Goal: Transaction & Acquisition: Purchase product/service

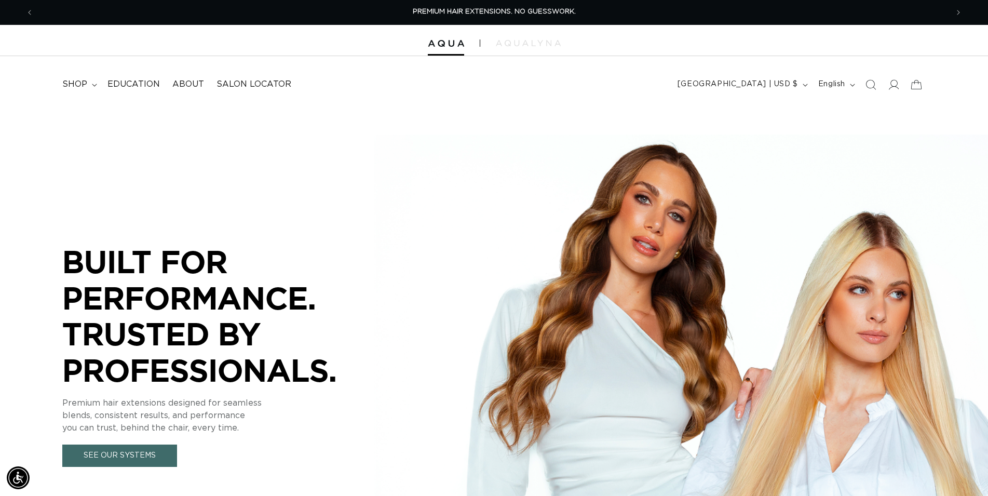
click at [870, 85] on icon "Search" at bounding box center [870, 84] width 10 height 10
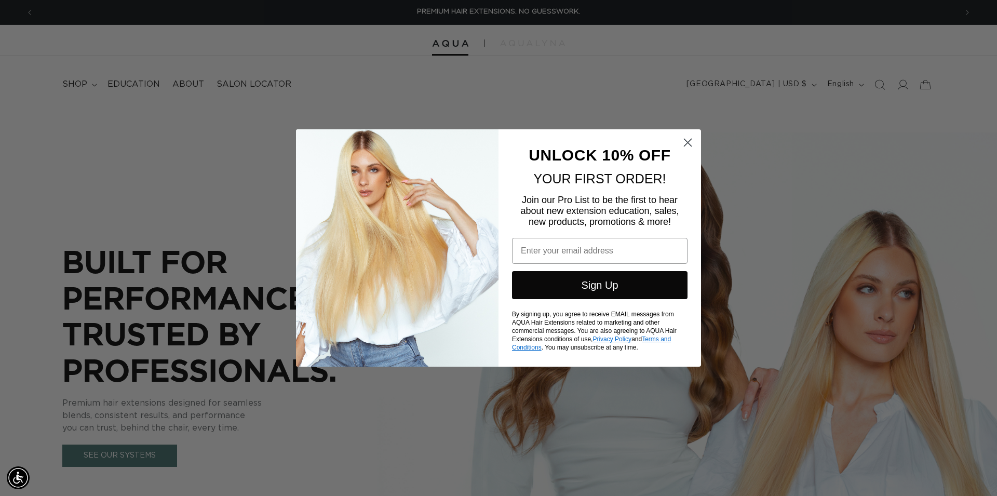
click at [691, 139] on icon "Close dialog" at bounding box center [687, 142] width 7 height 7
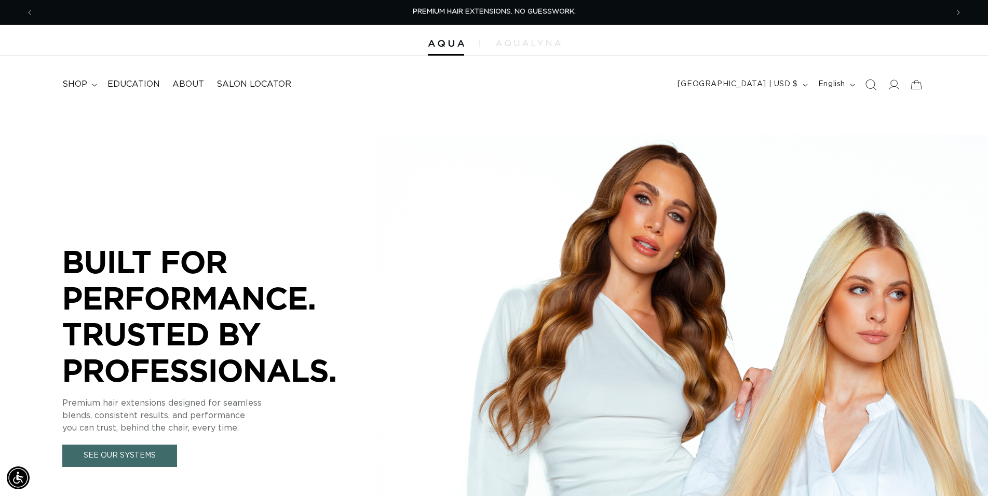
click at [869, 87] on icon "Search" at bounding box center [870, 84] width 11 height 11
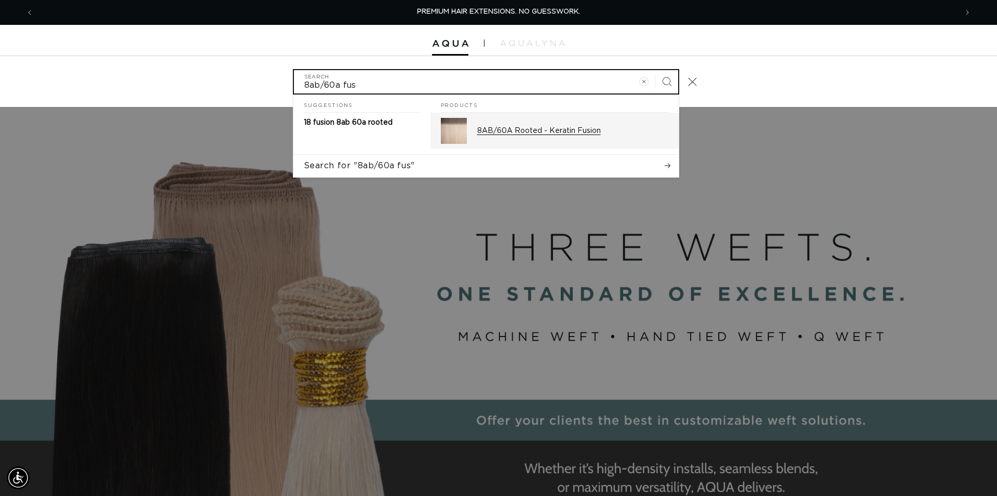
type input "8ab/60a fus"
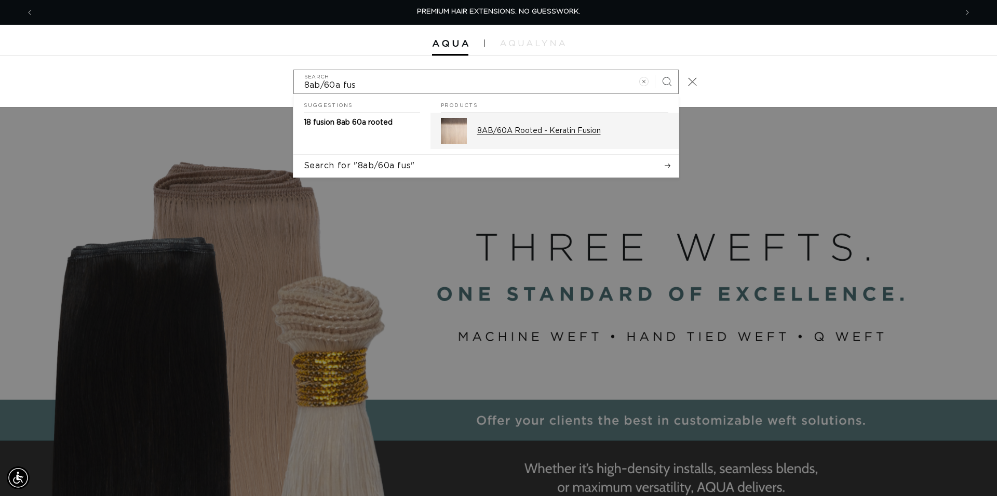
click at [562, 126] on div "8AB/60A Rooted - Keratin Fusion" at bounding box center [572, 131] width 191 height 26
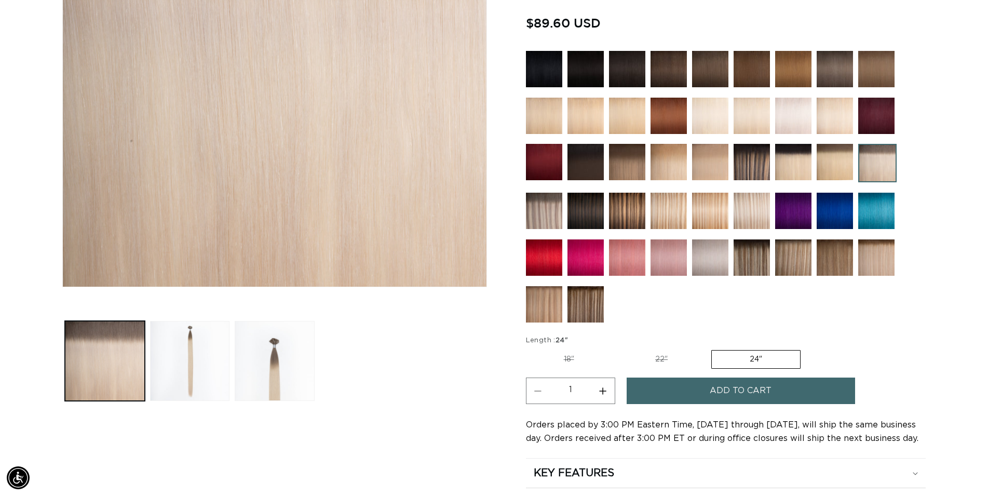
scroll to position [0, 914]
click at [882, 252] on img at bounding box center [876, 257] width 36 height 36
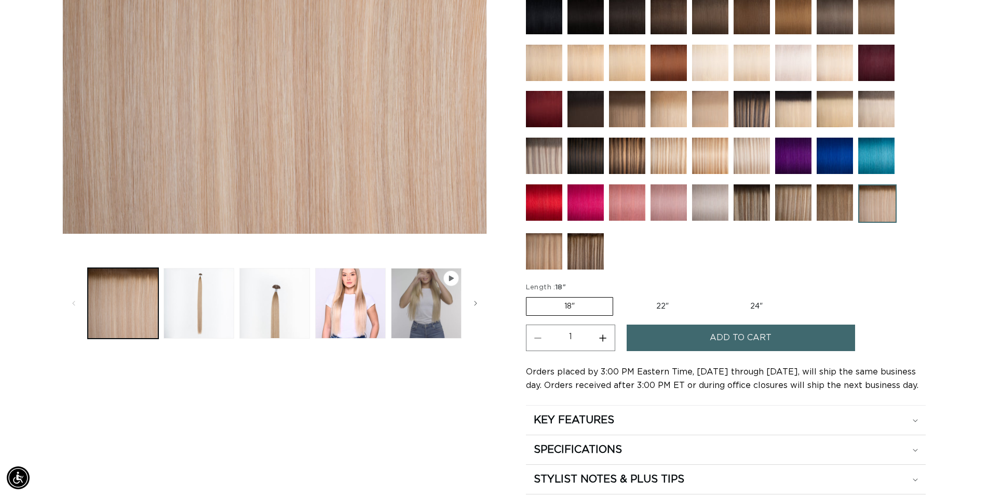
scroll to position [318, 0]
click at [690, 339] on button "Add to cart" at bounding box center [741, 337] width 228 height 26
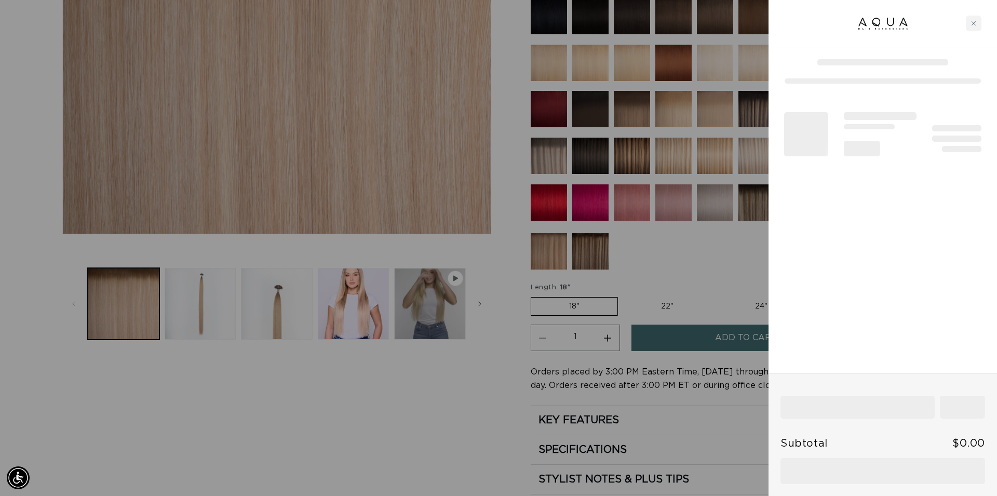
click at [713, 236] on div at bounding box center [498, 248] width 997 height 496
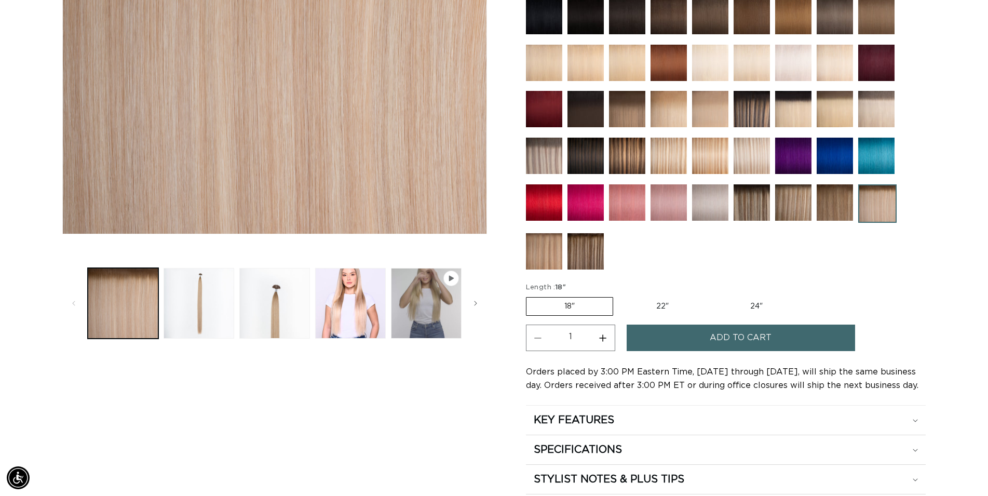
scroll to position [0, 923]
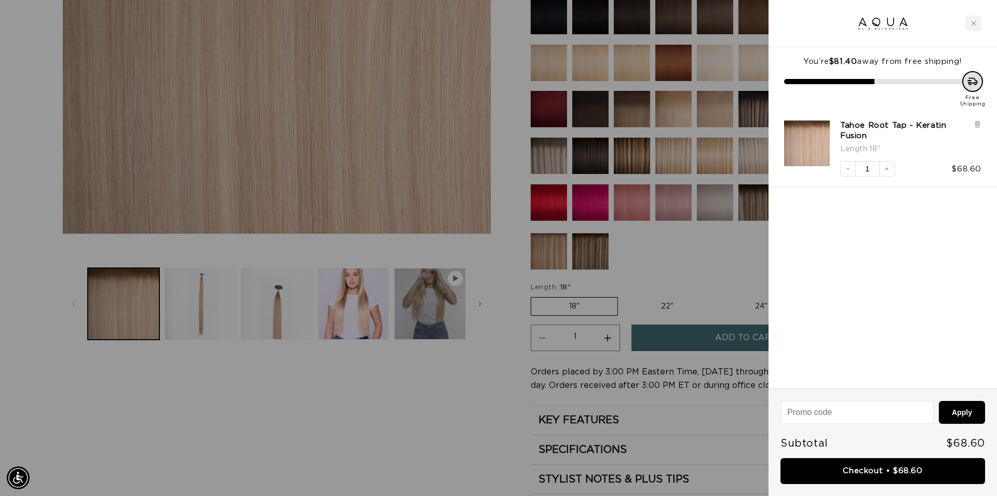
click at [720, 251] on div at bounding box center [498, 248] width 997 height 496
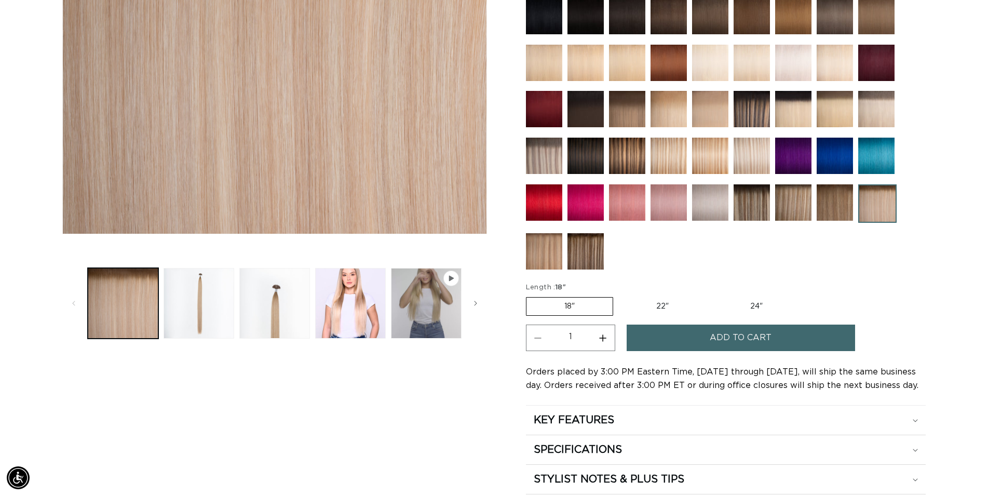
scroll to position [0, 1829]
click at [837, 202] on img at bounding box center [835, 202] width 36 height 36
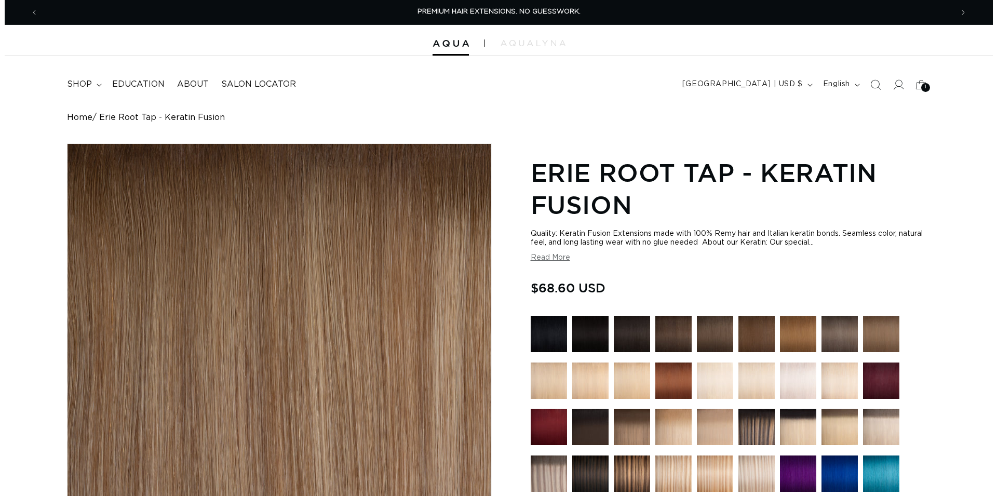
scroll to position [318, 0]
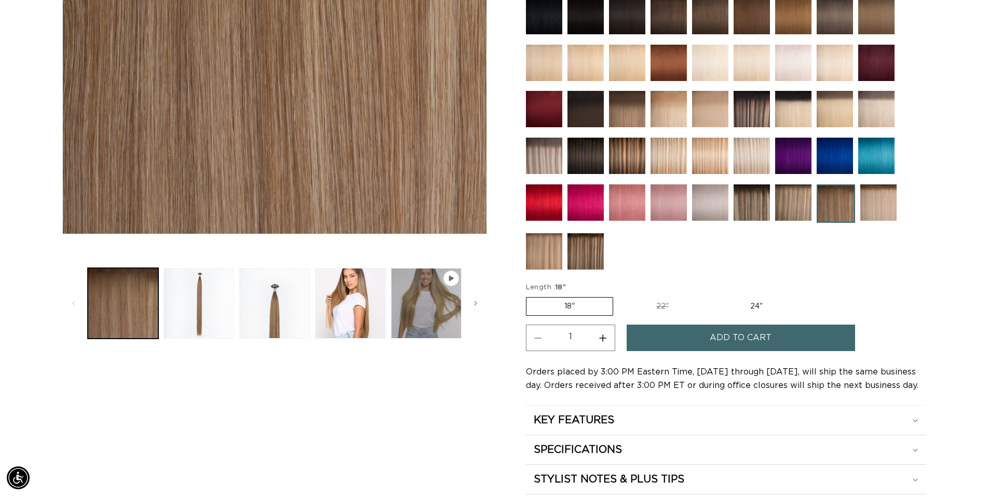
click at [705, 333] on button "Add to cart" at bounding box center [741, 337] width 228 height 26
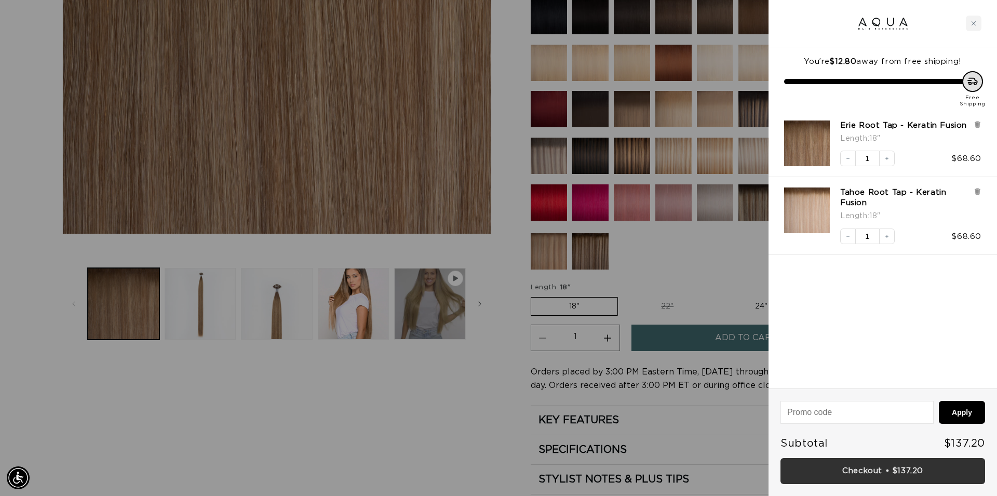
scroll to position [0, 923]
click at [893, 475] on link "Checkout • $137.20" at bounding box center [882, 471] width 205 height 26
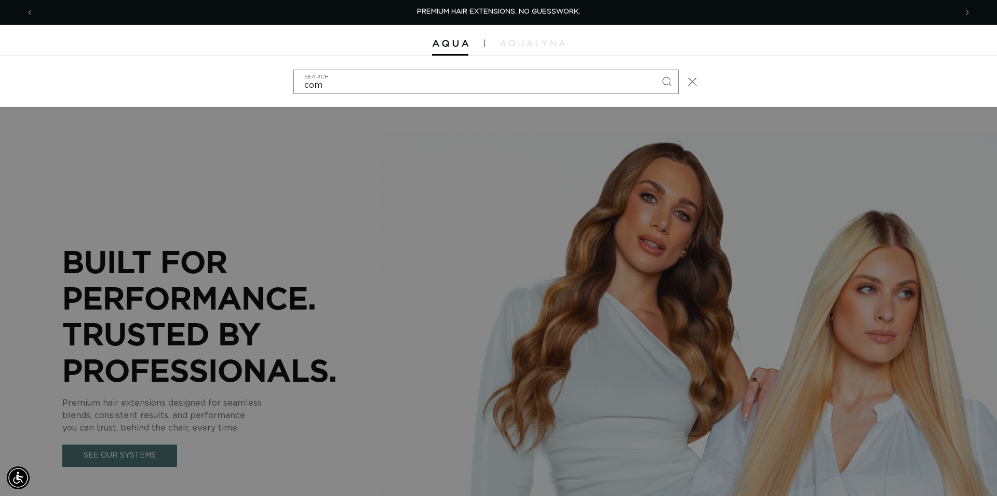
type input "como"
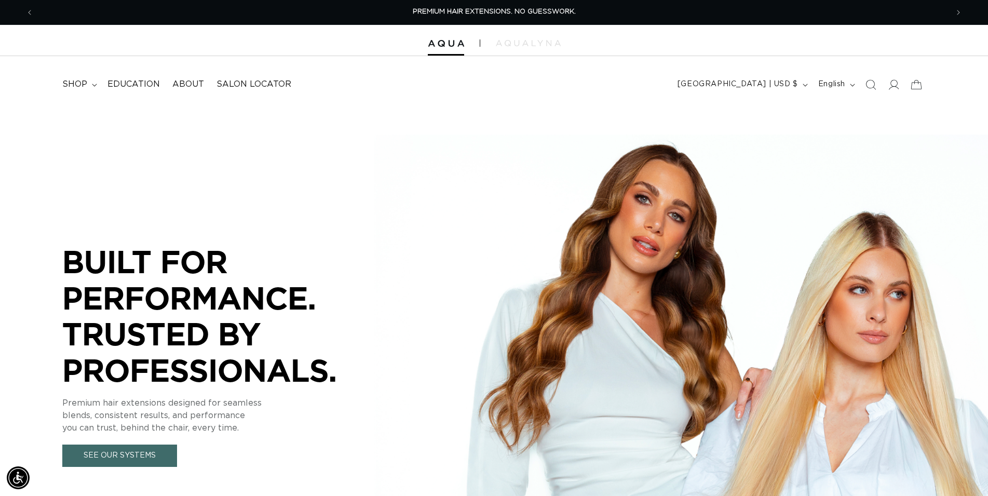
click at [873, 80] on icon "Search" at bounding box center [871, 84] width 10 height 10
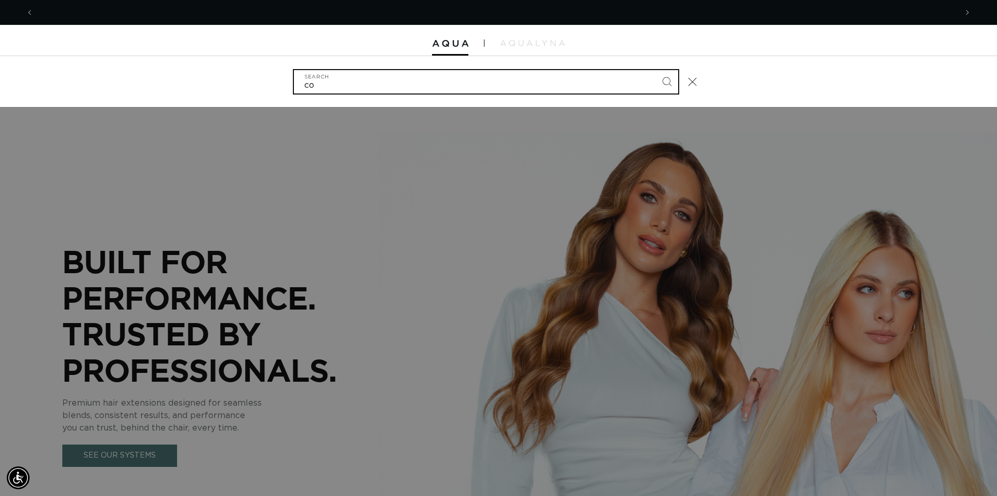
scroll to position [0, 923]
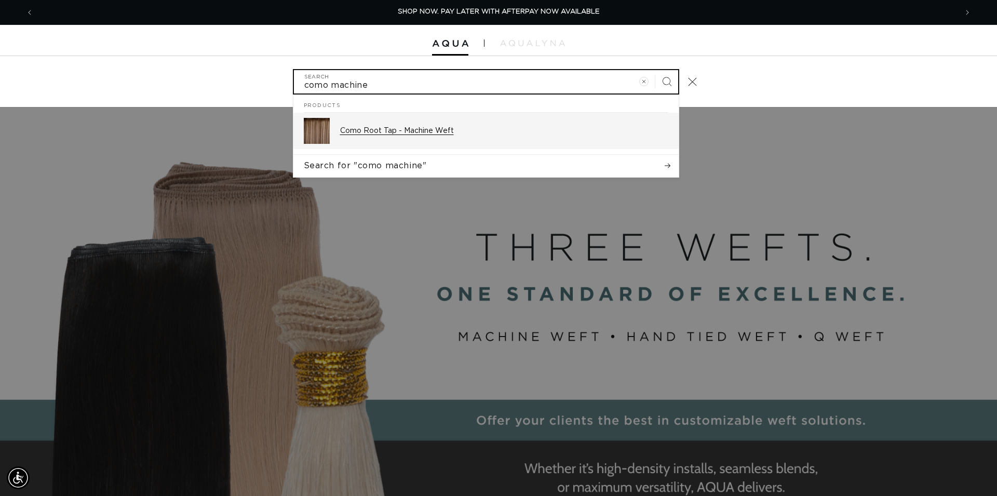
type input "como machine"
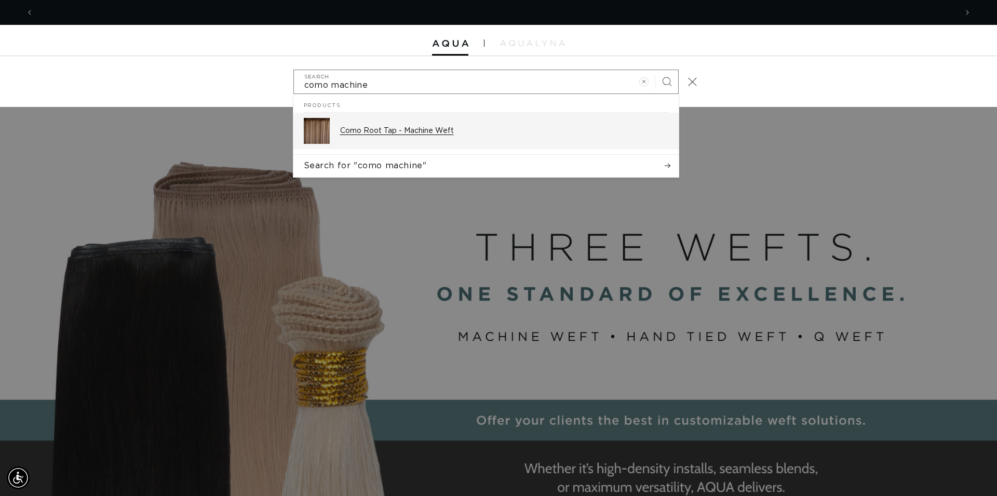
click at [418, 131] on p "Como Root Tap - Machine Weft" at bounding box center [504, 130] width 328 height 9
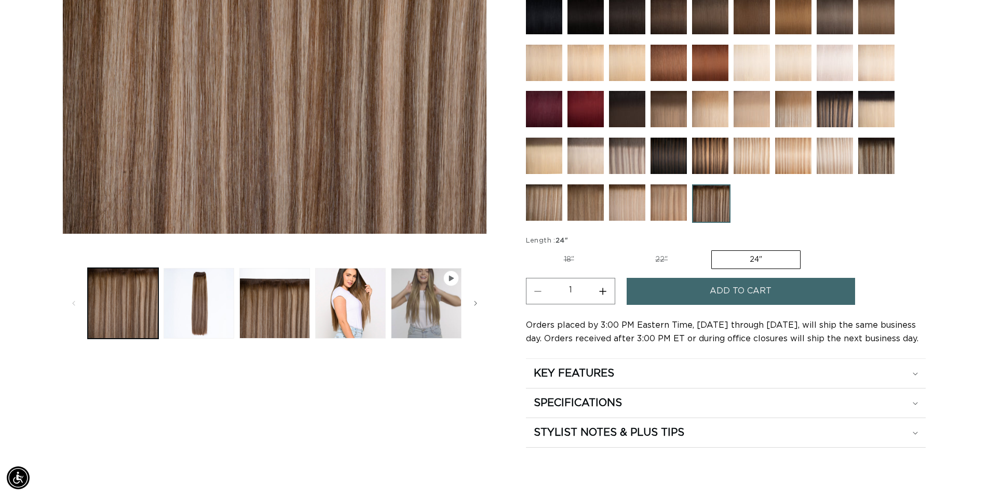
scroll to position [0, 1829]
